Goal: Information Seeking & Learning: Learn about a topic

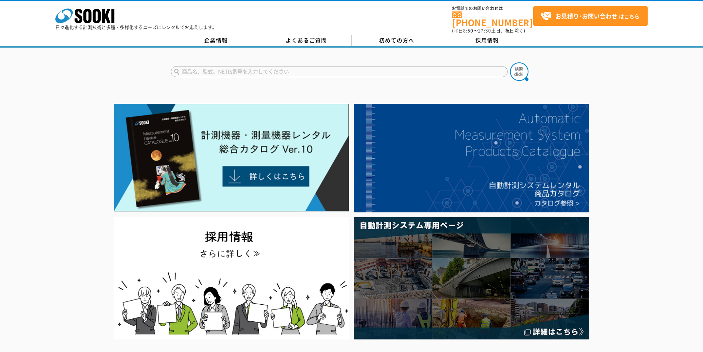
click at [243, 62] on form at bounding box center [351, 72] width 361 height 21
click at [243, 66] on input "text" at bounding box center [339, 71] width 337 height 11
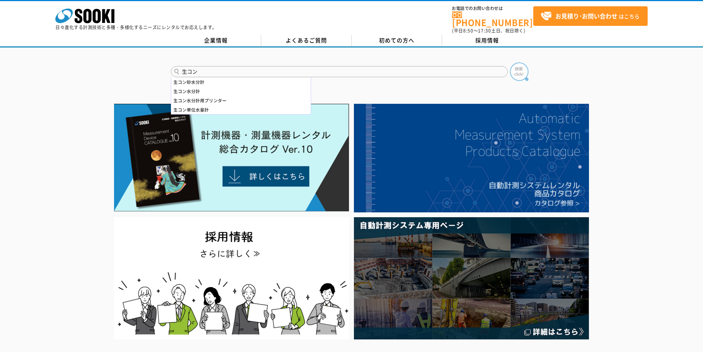
type input "生コン"
click at [526, 66] on img at bounding box center [519, 71] width 18 height 18
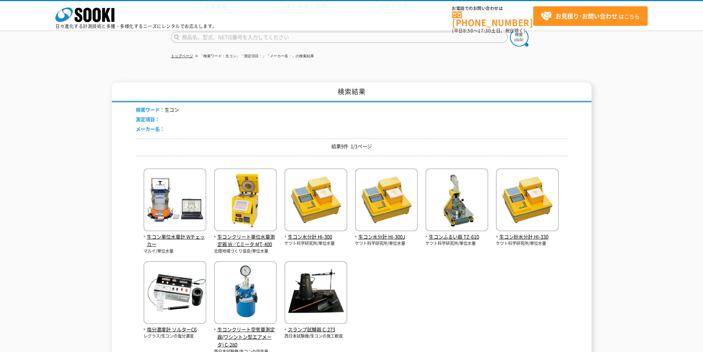
scroll to position [98, 0]
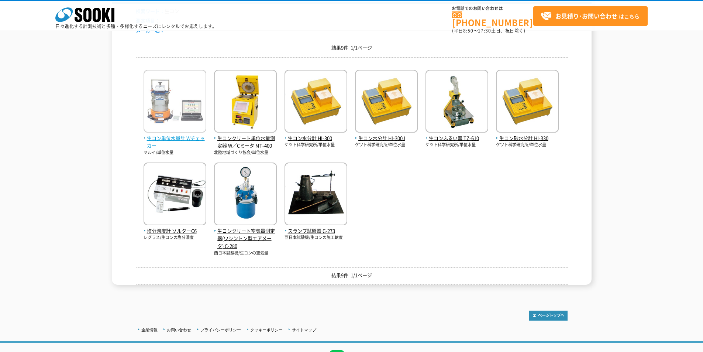
click at [183, 135] on span "生コン単位水量計 Wチェッカー" at bounding box center [174, 141] width 63 height 15
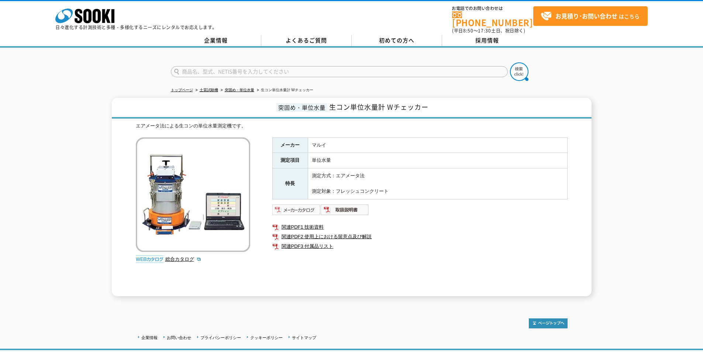
click at [294, 206] on img at bounding box center [296, 210] width 48 height 12
click at [96, 8] on div "株式会社 ソーキ spMenu" at bounding box center [84, 15] width 59 height 15
click at [103, 23] on polygon at bounding box center [106, 16] width 8 height 14
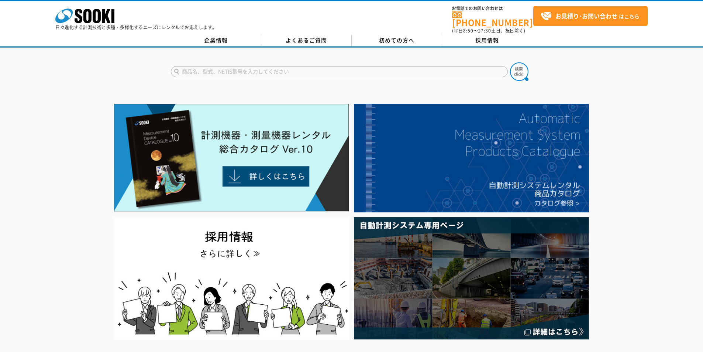
click at [295, 70] on input "text" at bounding box center [339, 71] width 337 height 11
type input "TR"
click at [524, 67] on img at bounding box center [519, 71] width 18 height 18
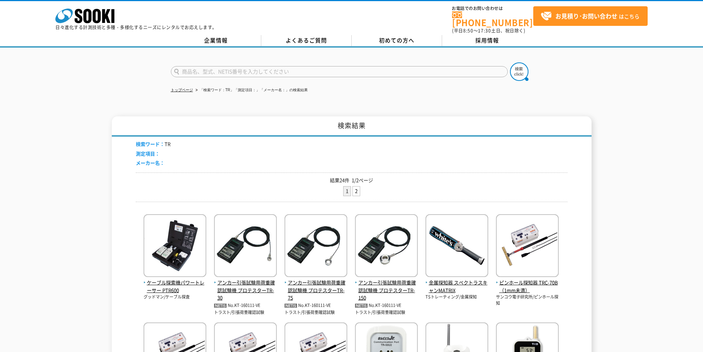
scroll to position [197, 0]
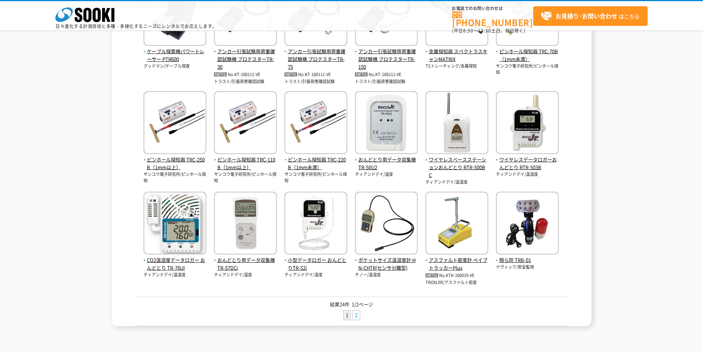
click at [359, 316] on link "2" at bounding box center [356, 314] width 7 height 9
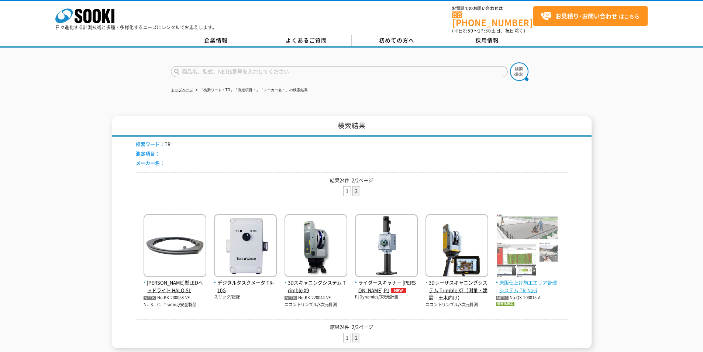
click at [534, 278] on span "床版仕上げ施工エリア管理システム TR-Navi" at bounding box center [527, 285] width 63 height 15
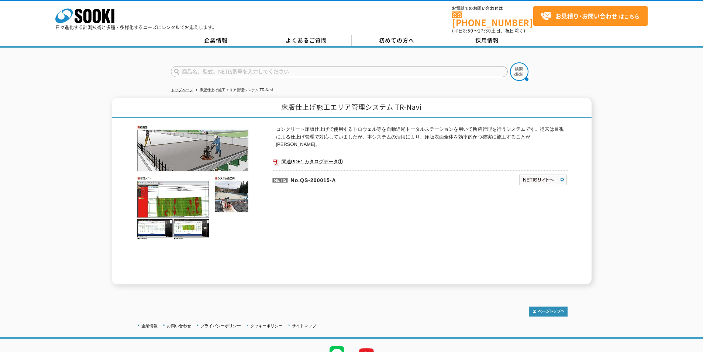
click at [188, 192] on img at bounding box center [193, 182] width 114 height 114
click at [229, 192] on img at bounding box center [193, 182] width 114 height 114
click at [92, 10] on icon "株式会社 ソーキ" at bounding box center [84, 15] width 59 height 15
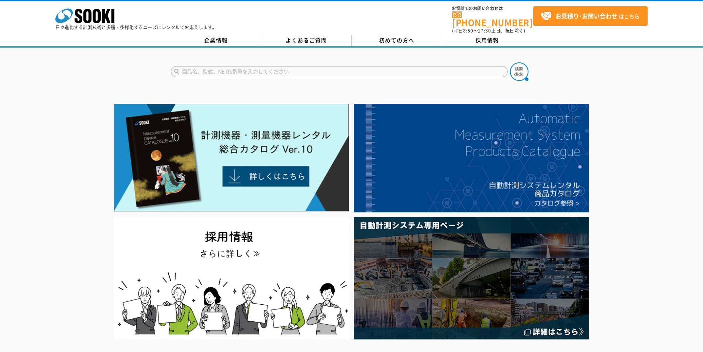
click at [342, 69] on input "text" at bounding box center [339, 71] width 337 height 11
type input "6206"
click at [510, 62] on button at bounding box center [519, 71] width 18 height 18
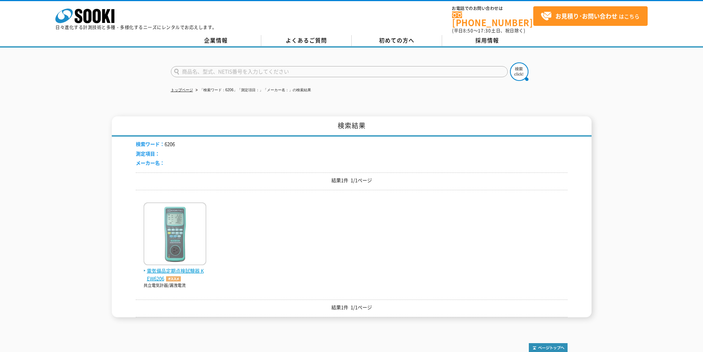
click at [174, 261] on img at bounding box center [174, 234] width 63 height 65
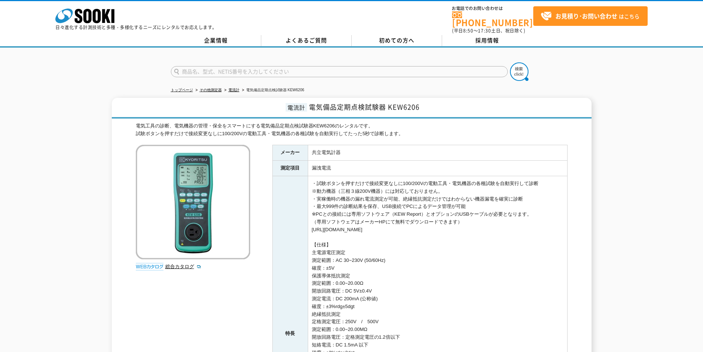
scroll to position [148, 0]
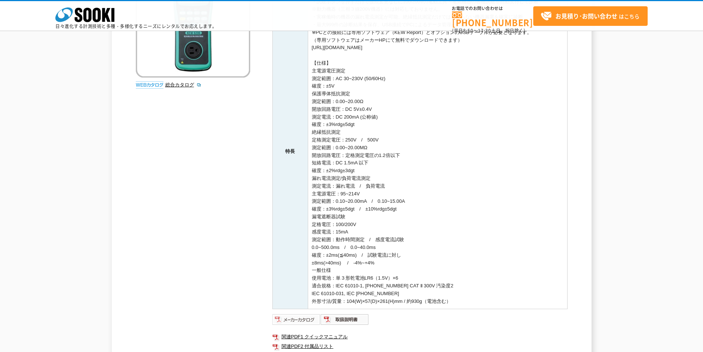
click at [296, 318] on img at bounding box center [296, 319] width 48 height 12
click at [90, 17] on icon at bounding box center [87, 15] width 8 height 14
